Goal: Information Seeking & Learning: Learn about a topic

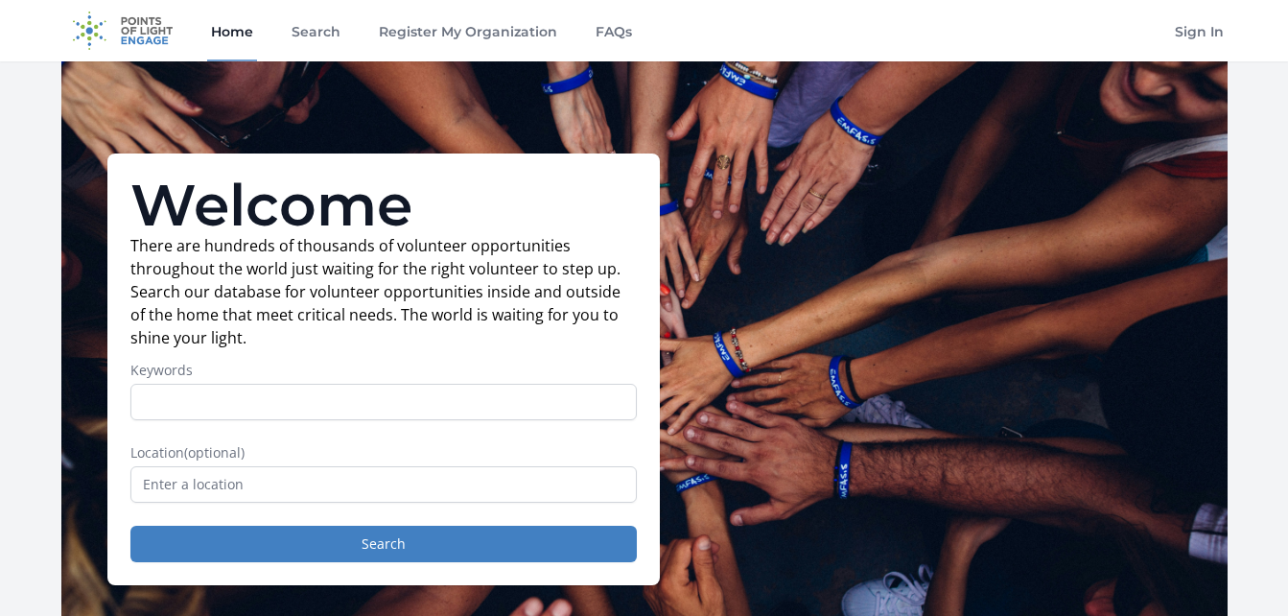
scroll to position [96, 0]
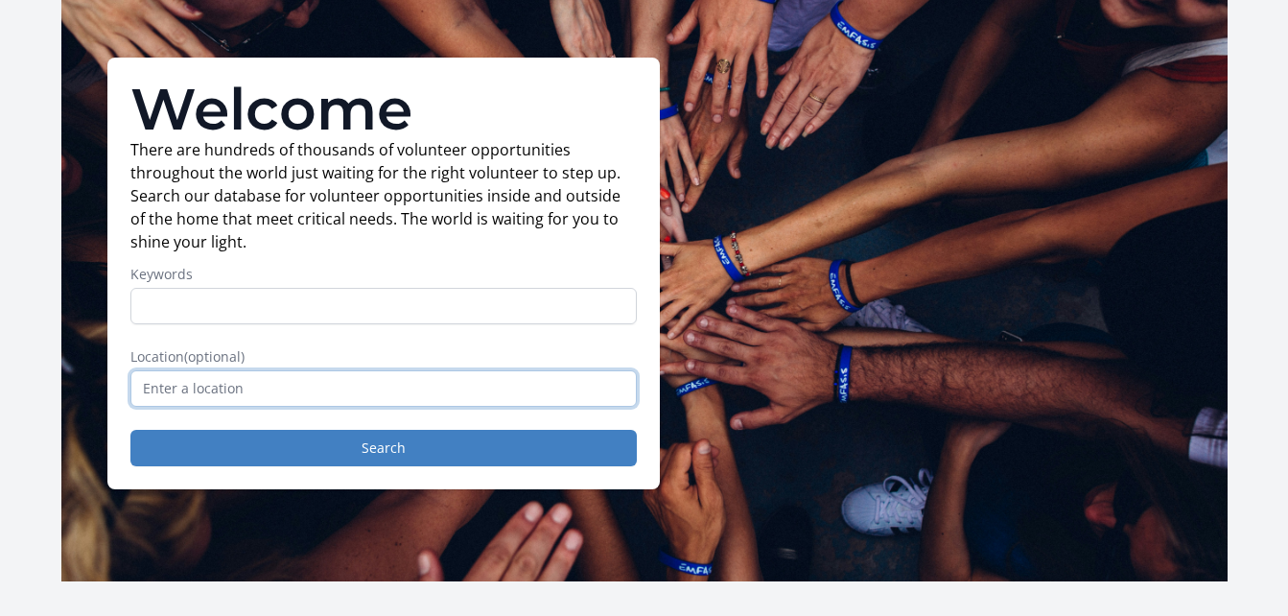
click at [263, 387] on input "text" at bounding box center [383, 388] width 506 height 36
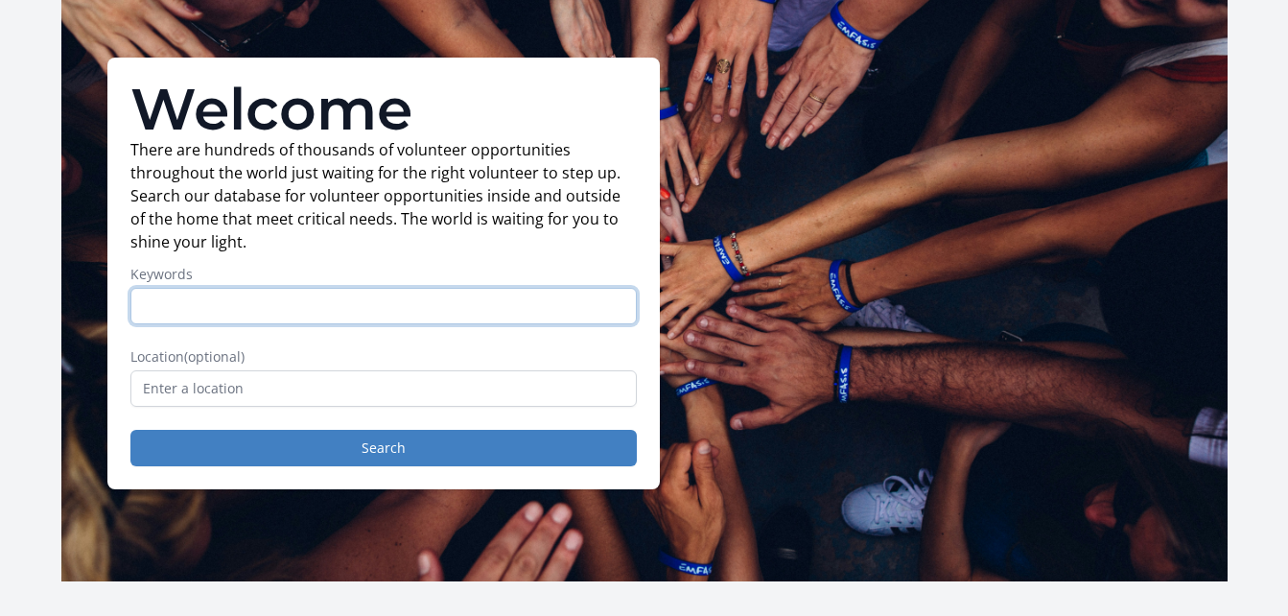
click at [255, 320] on input "Keywords" at bounding box center [383, 306] width 506 height 36
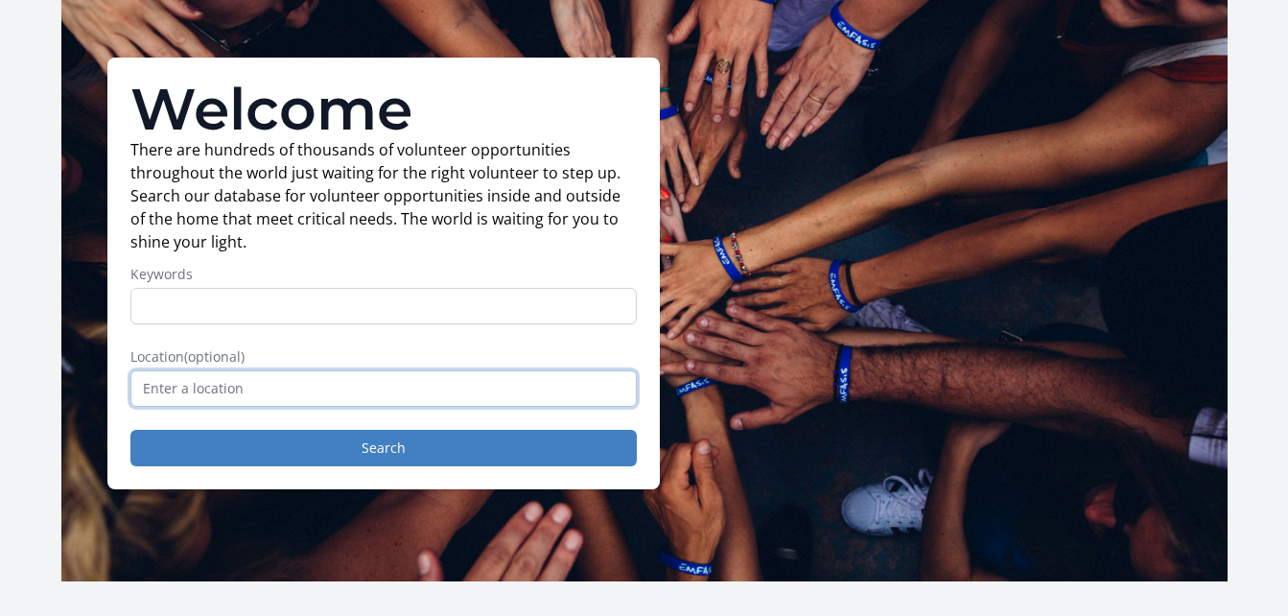
click at [250, 391] on input "text" at bounding box center [383, 388] width 506 height 36
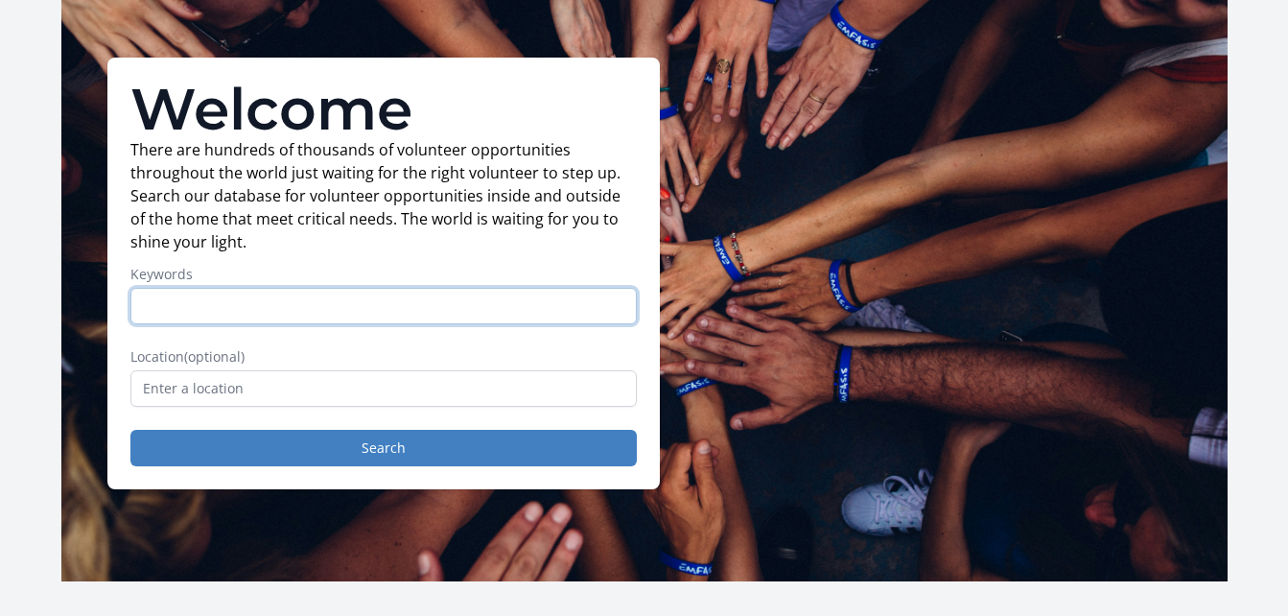
click at [299, 309] on input "Keywords" at bounding box center [383, 306] width 506 height 36
type input "non profit"
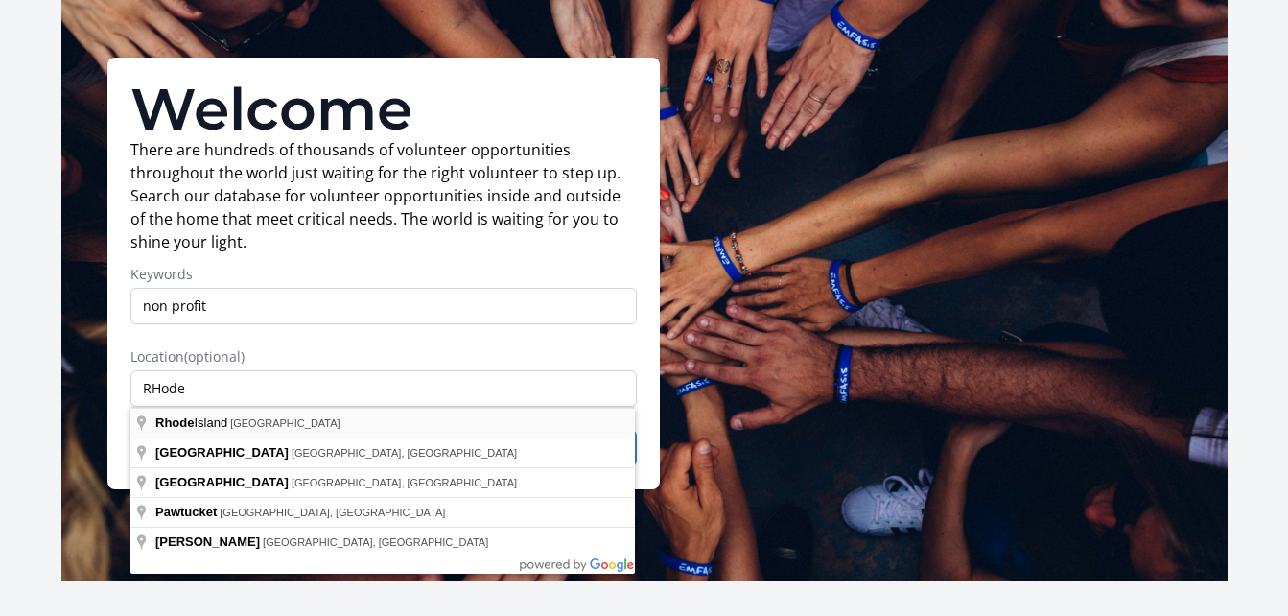
type input "[US_STATE], [GEOGRAPHIC_DATA]"
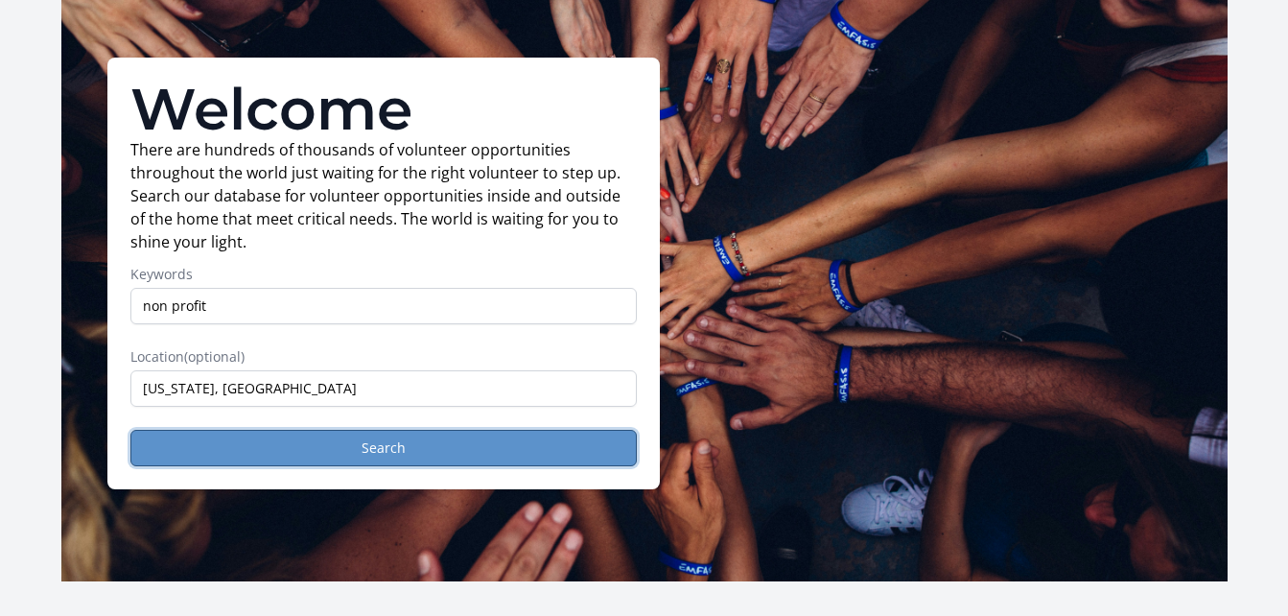
click at [471, 462] on button "Search" at bounding box center [383, 448] width 506 height 36
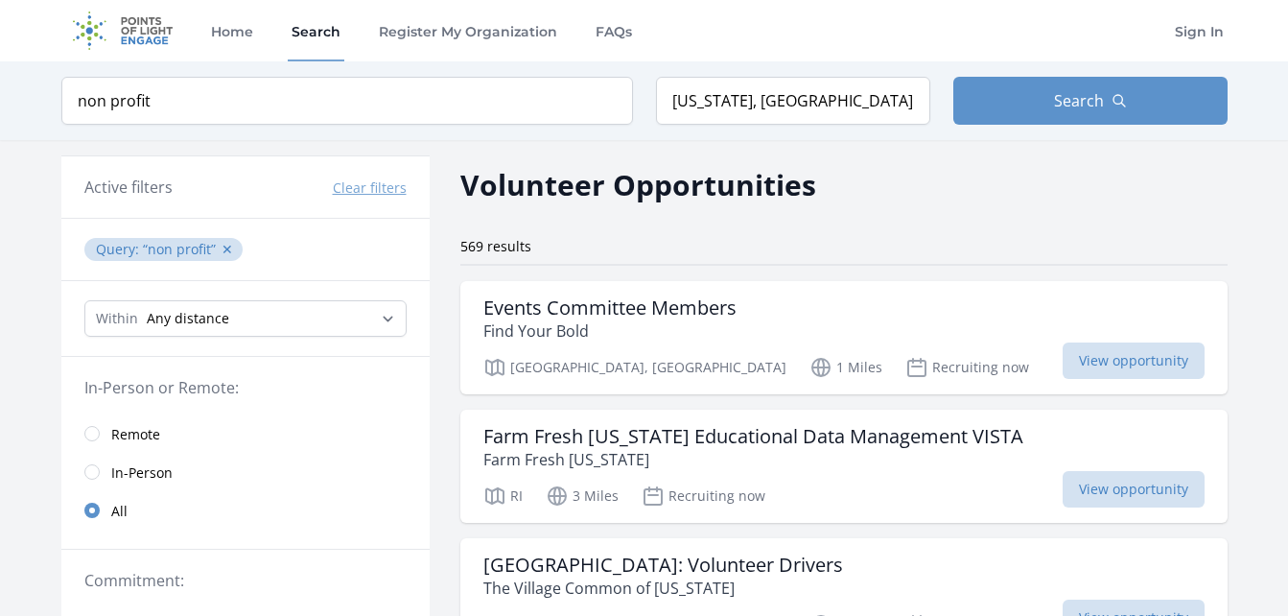
click at [949, 240] on div "569 results" at bounding box center [843, 246] width 767 height 19
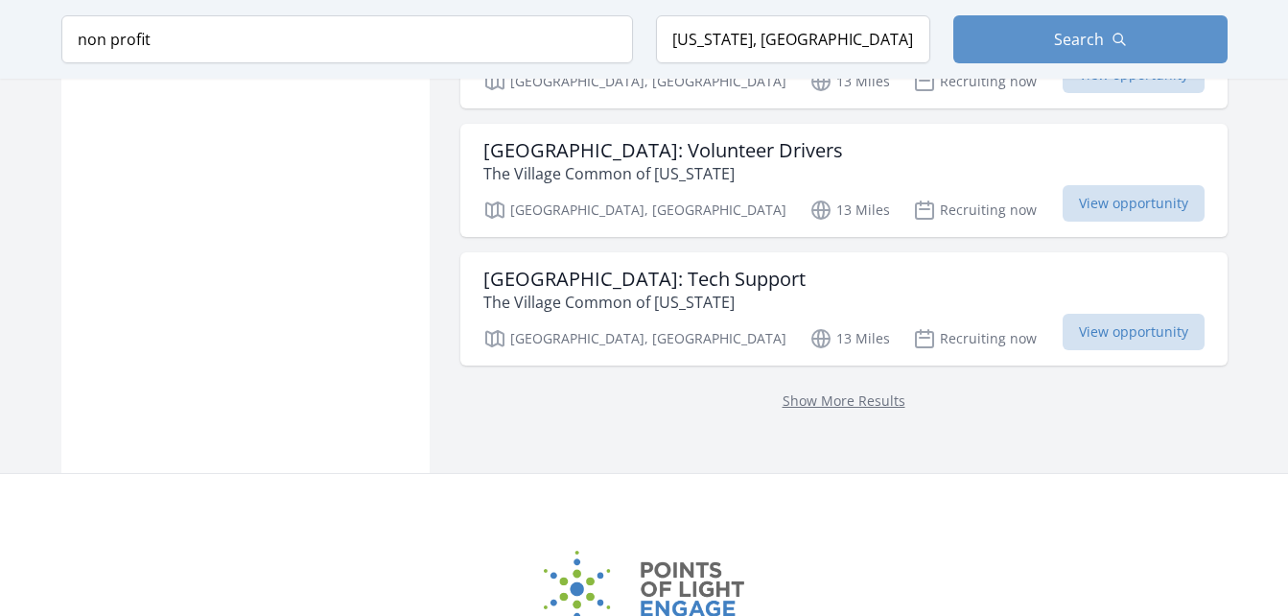
scroll to position [2589, 0]
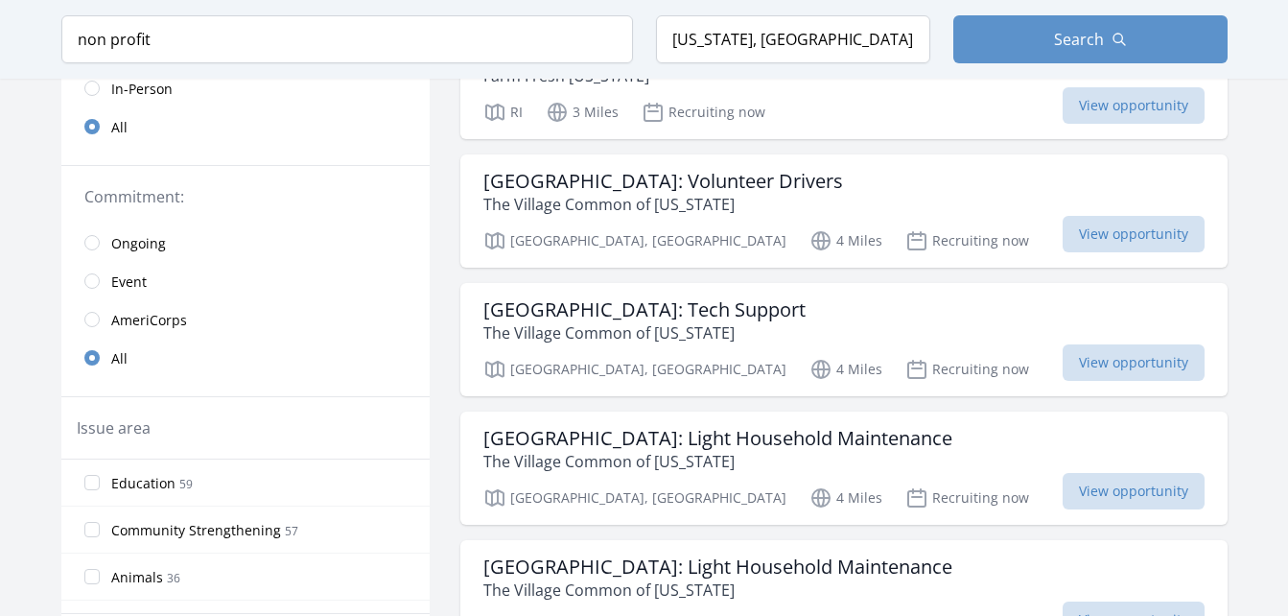
scroll to position [96, 0]
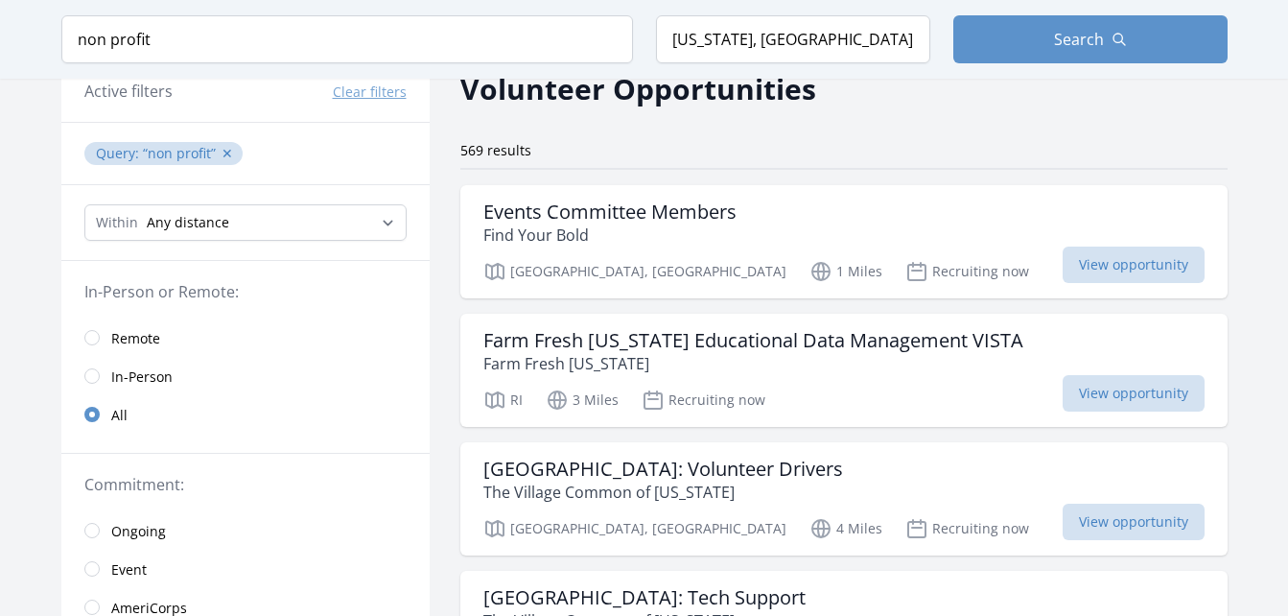
click at [127, 335] on span "Remote" at bounding box center [135, 338] width 49 height 19
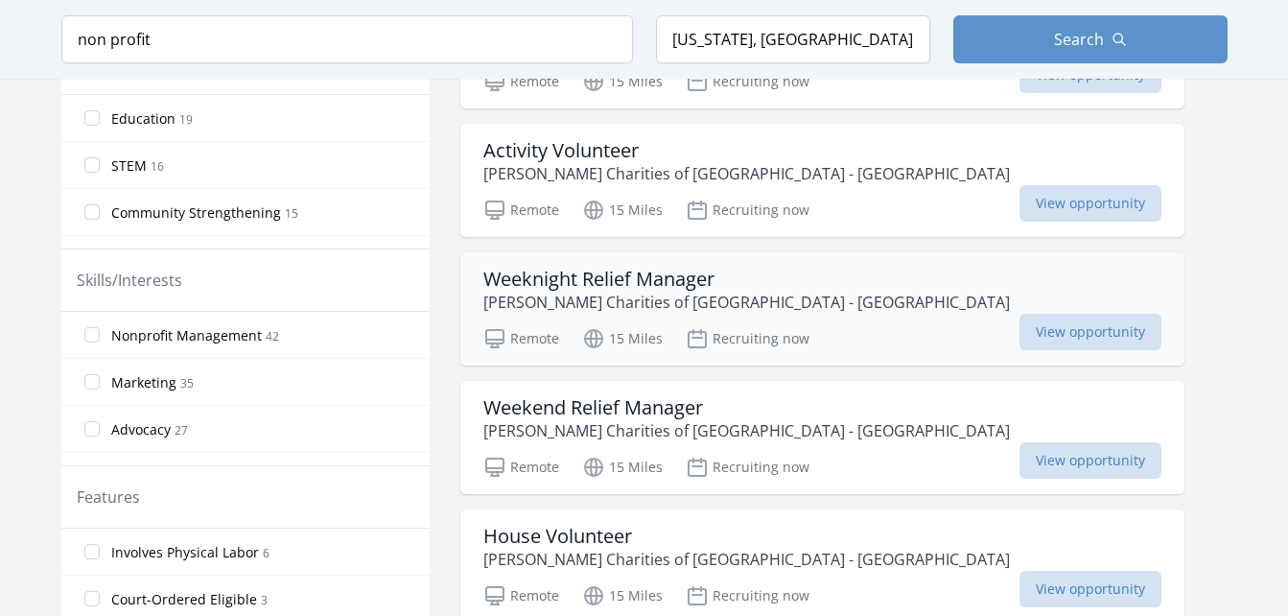
scroll to position [767, 0]
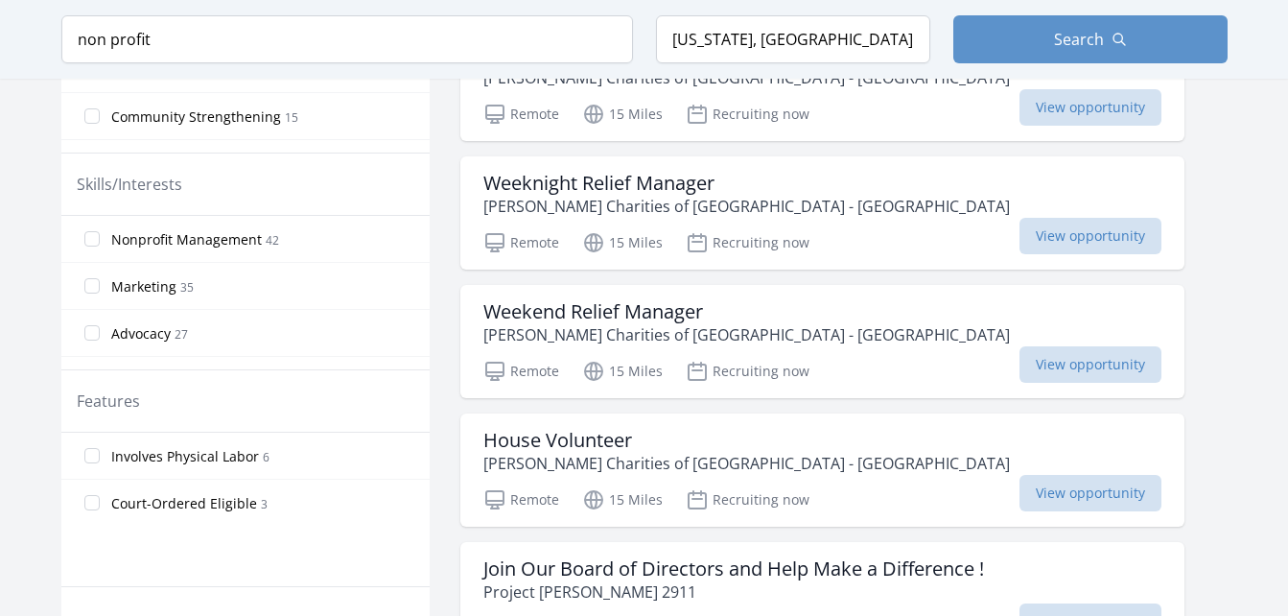
scroll to position [96, 0]
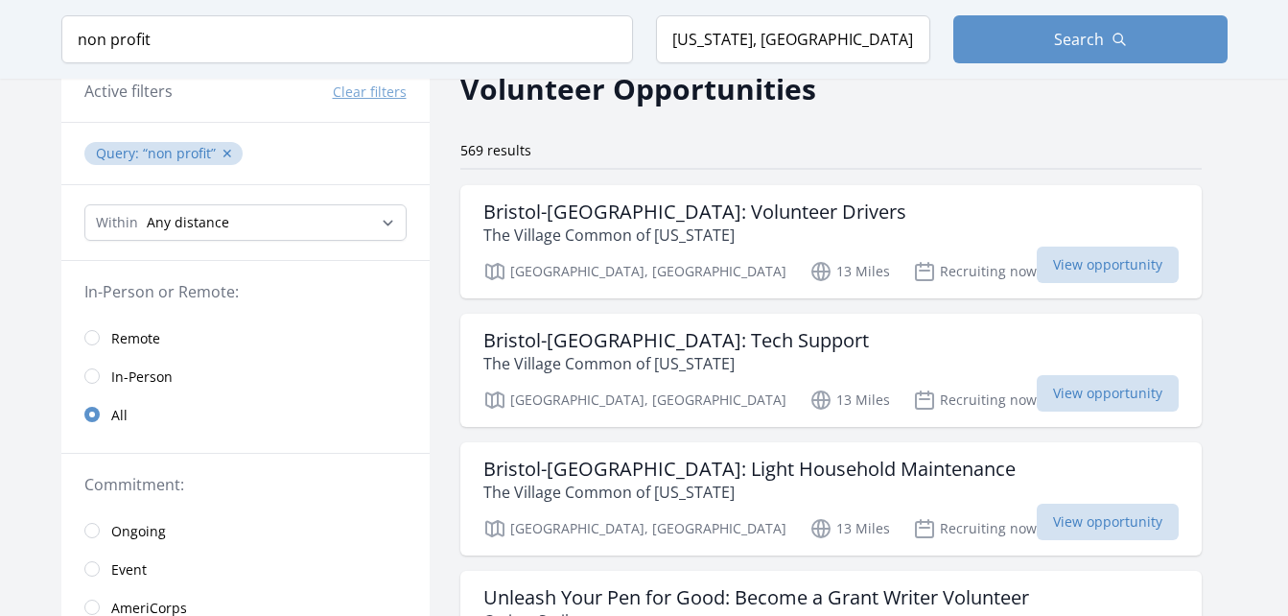
scroll to position [2589, 0]
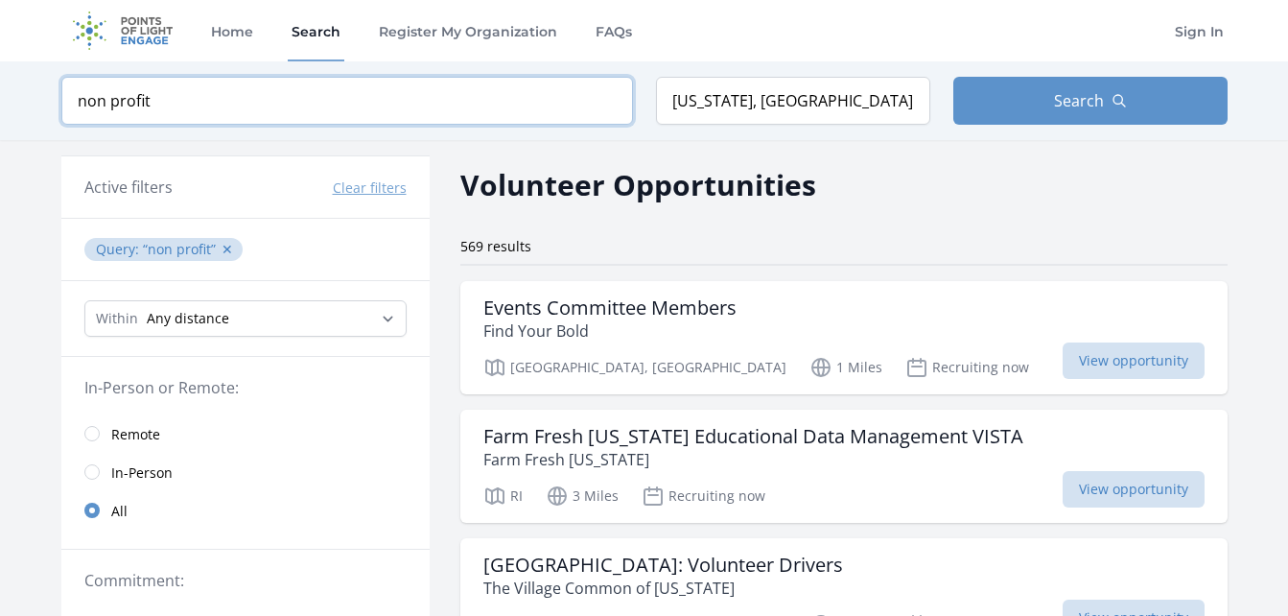
click at [251, 107] on input "non profit" at bounding box center [346, 101] width 571 height 48
drag, startPoint x: 251, startPoint y: 107, endPoint x: 0, endPoint y: 73, distance: 253.6
